Goal: Communication & Community: Answer question/provide support

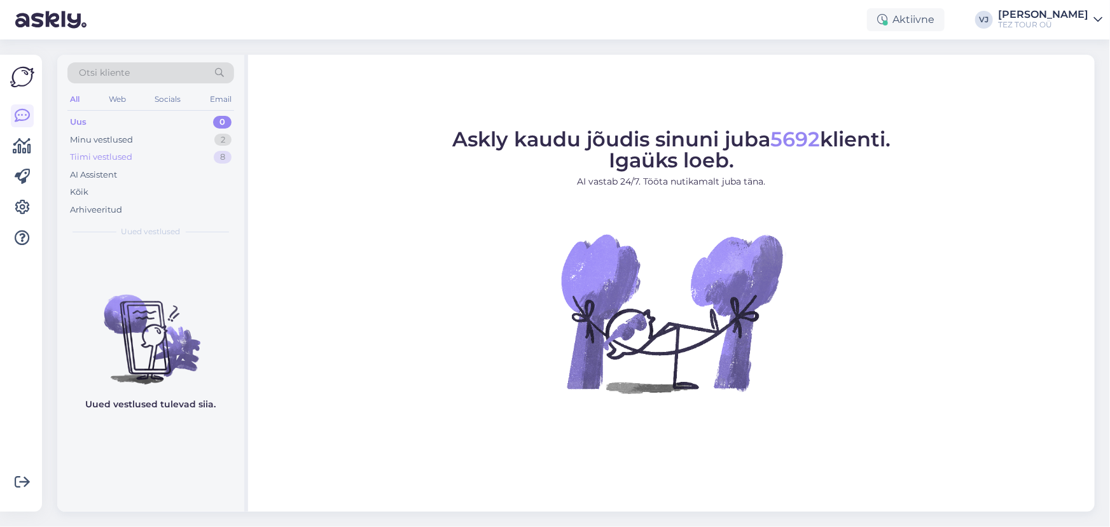
click at [175, 148] on div "Tiimi vestlused 8" at bounding box center [150, 157] width 167 height 18
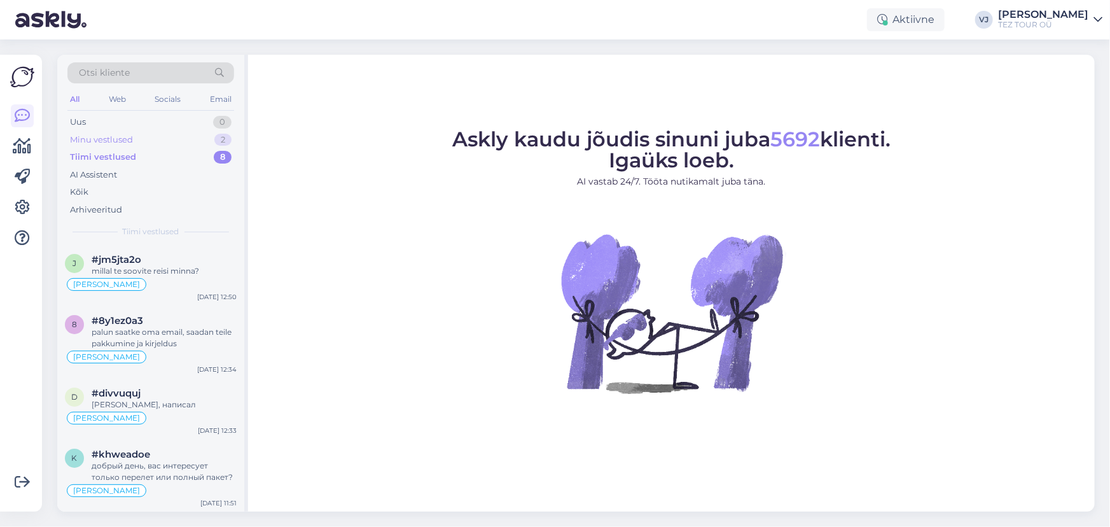
click at [179, 137] on div "Minu vestlused 2" at bounding box center [150, 140] width 167 height 18
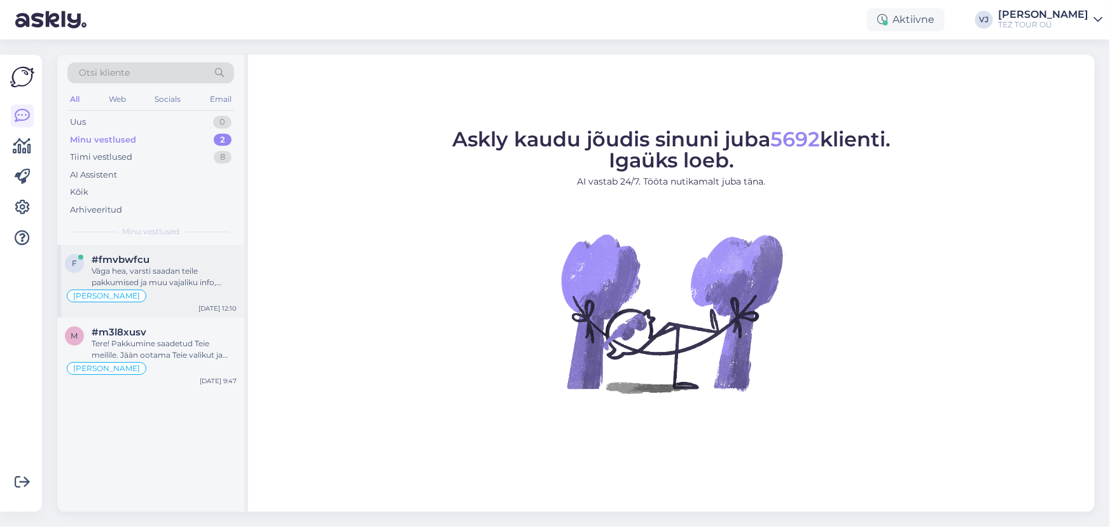
click at [158, 305] on div "f #fmvbwfcu Väga hea, varsti saadan teile pakkumised ja muu vajaliku info, emai…" at bounding box center [150, 281] width 187 height 73
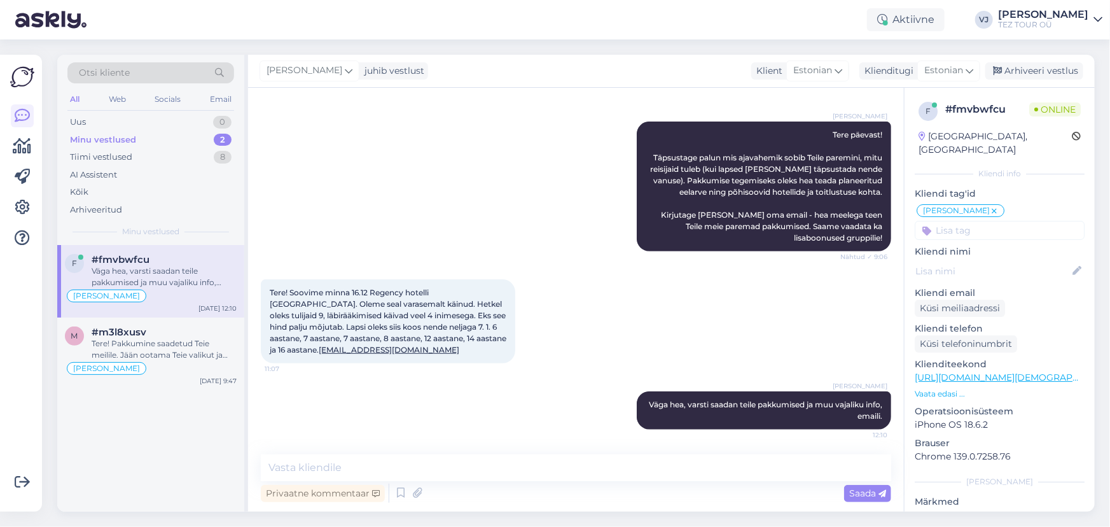
scroll to position [382, 0]
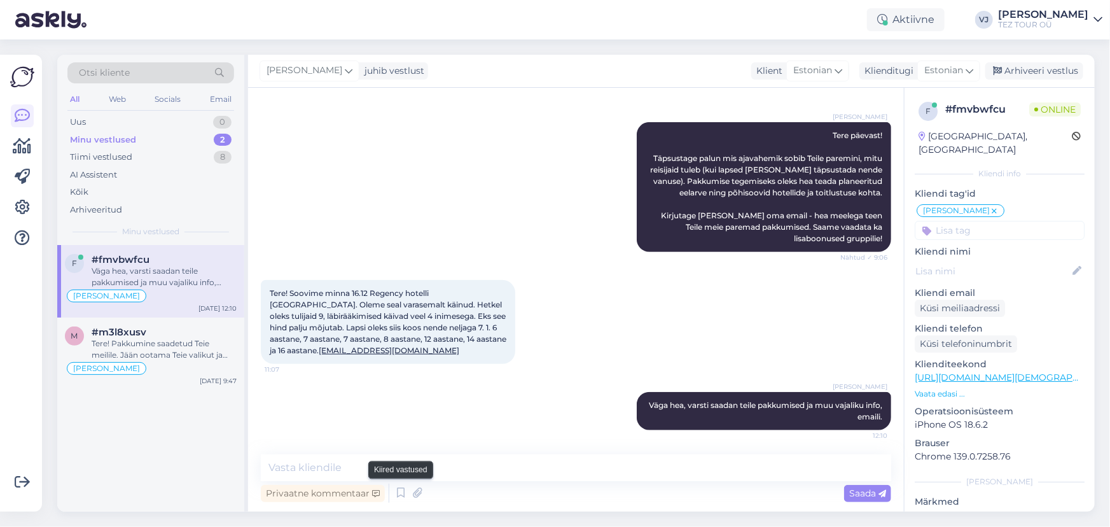
click at [391, 494] on div "Privaatne kommentaar Saada" at bounding box center [576, 493] width 630 height 24
click at [396, 495] on icon at bounding box center [400, 493] width 15 height 19
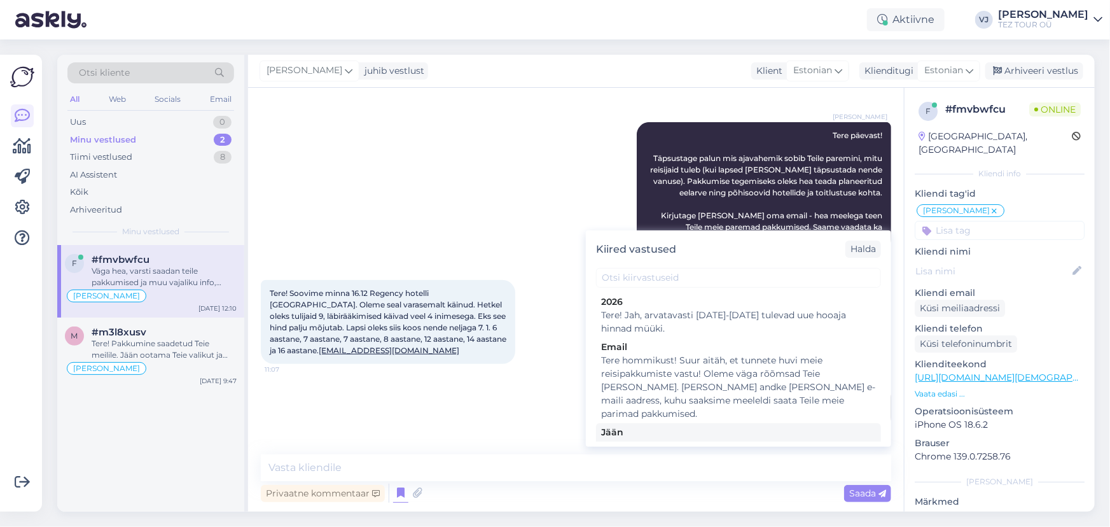
click at [767, 426] on div "Jään" at bounding box center [738, 432] width 275 height 13
type textarea "Tere! Pakkumine saadetud Teie meilile. Jään ootama Teie valikut ja broneerimiss…"
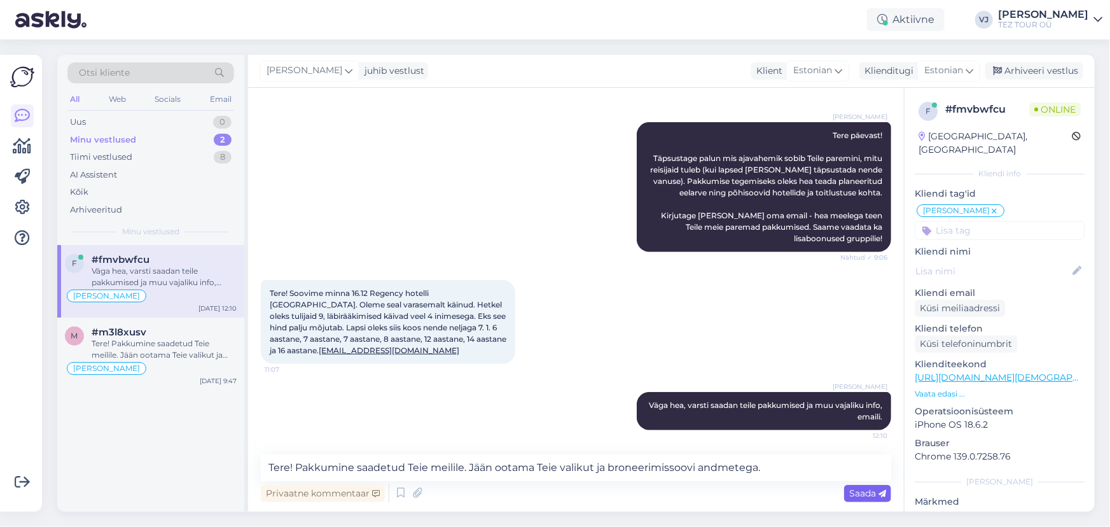
click at [875, 494] on span "Saada" at bounding box center [867, 492] width 37 height 11
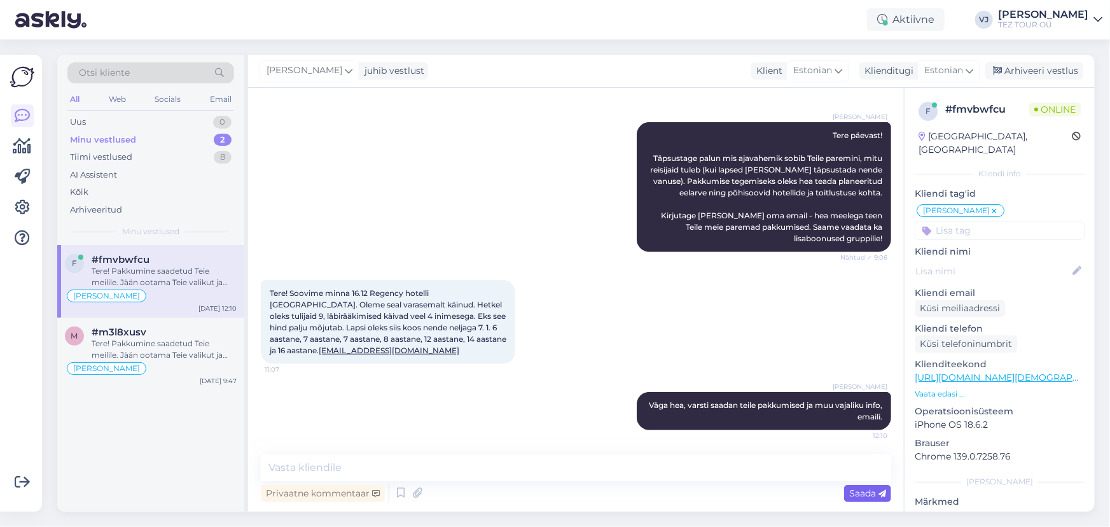
scroll to position [449, 0]
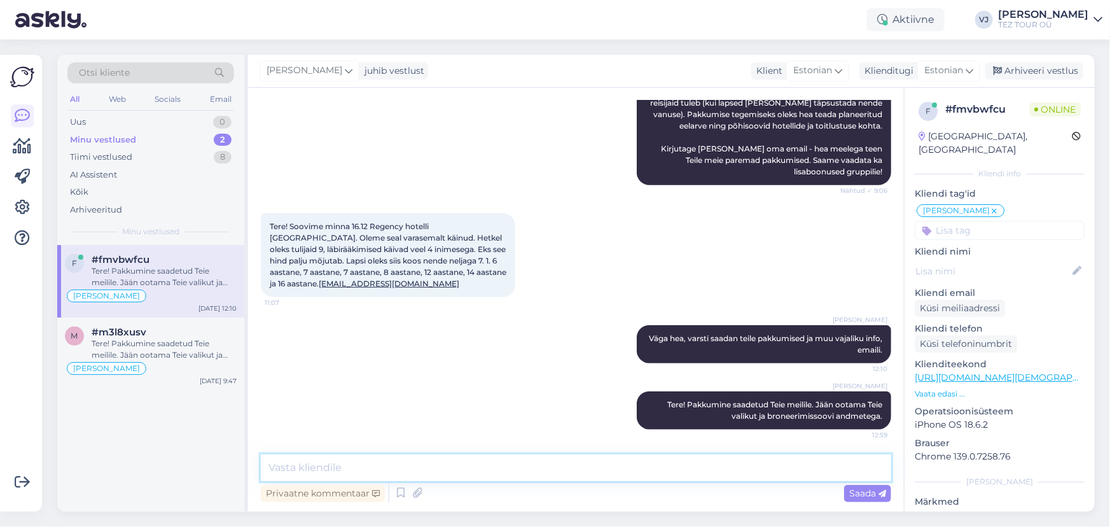
click at [680, 472] on textarea at bounding box center [576, 467] width 630 height 27
type textarea "K"
click at [139, 342] on div "Tere! Pakkumine saadetud Teie meilile. Jään ootama Teie valikut ja broneerimiss…" at bounding box center [164, 349] width 145 height 23
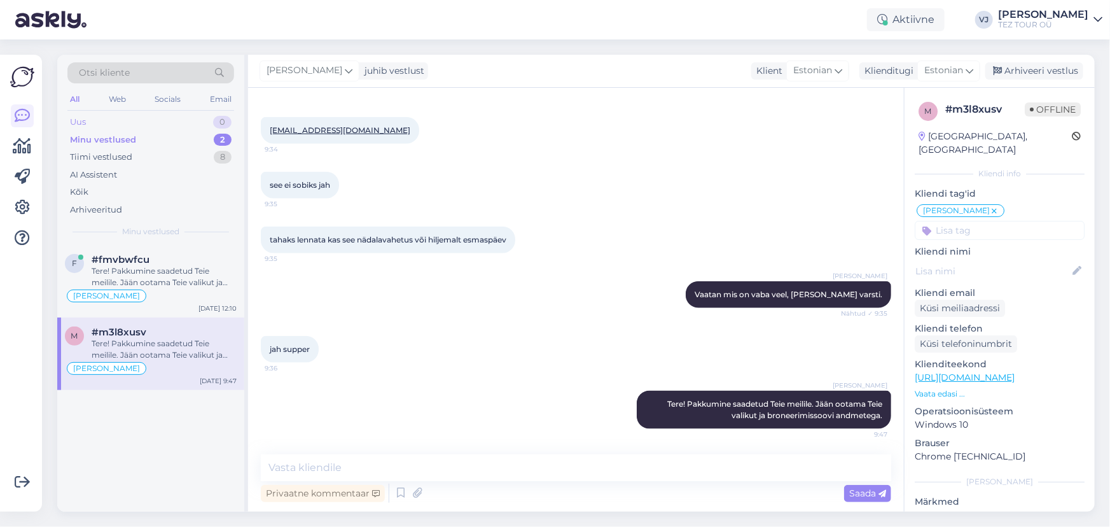
click at [123, 115] on div "Uus 0" at bounding box center [150, 122] width 167 height 18
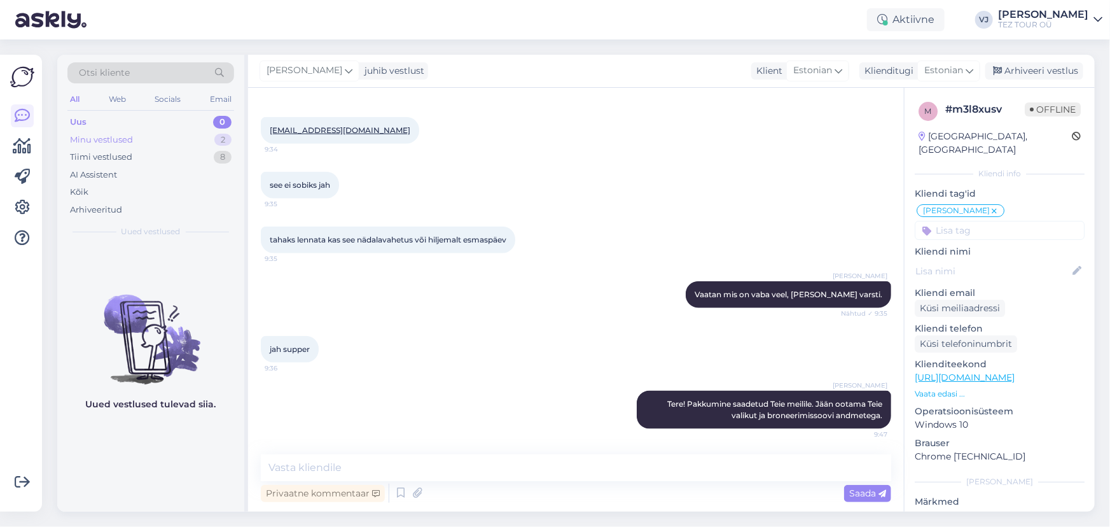
click at [185, 139] on div "Minu vestlused 2" at bounding box center [150, 140] width 167 height 18
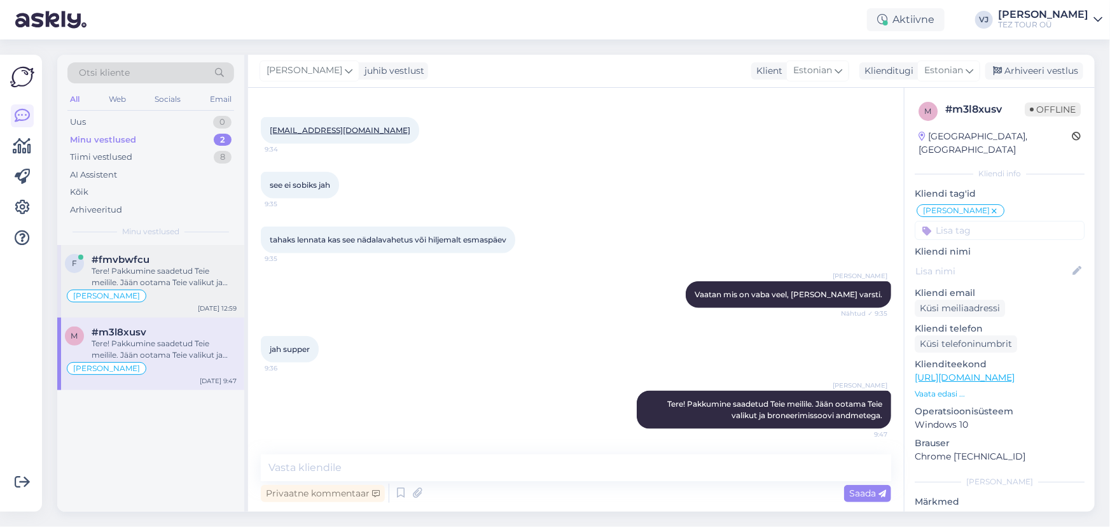
click at [194, 286] on div "Tere! Pakkumine saadetud Teie meilile. Jään ootama Teie valikut ja broneerimiss…" at bounding box center [164, 276] width 145 height 23
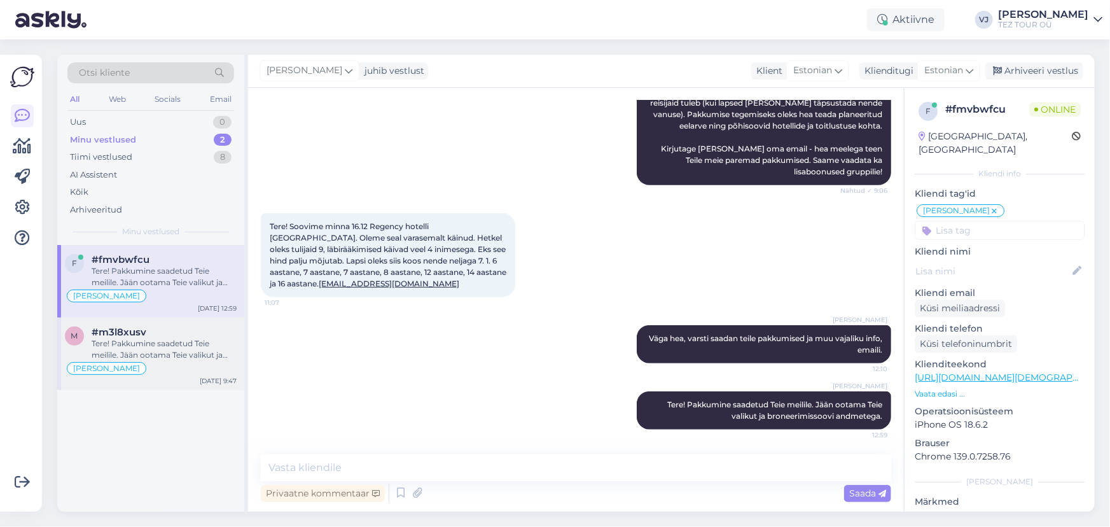
click at [175, 331] on div "#m3l8xusv" at bounding box center [164, 331] width 145 height 11
